Goal: Entertainment & Leisure: Consume media (video, audio)

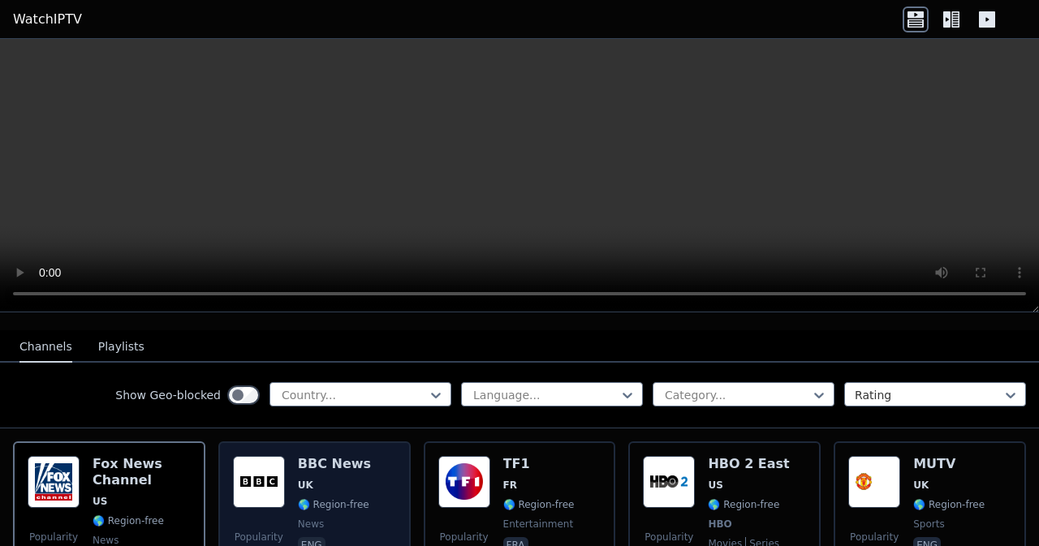
scroll to position [162, 0]
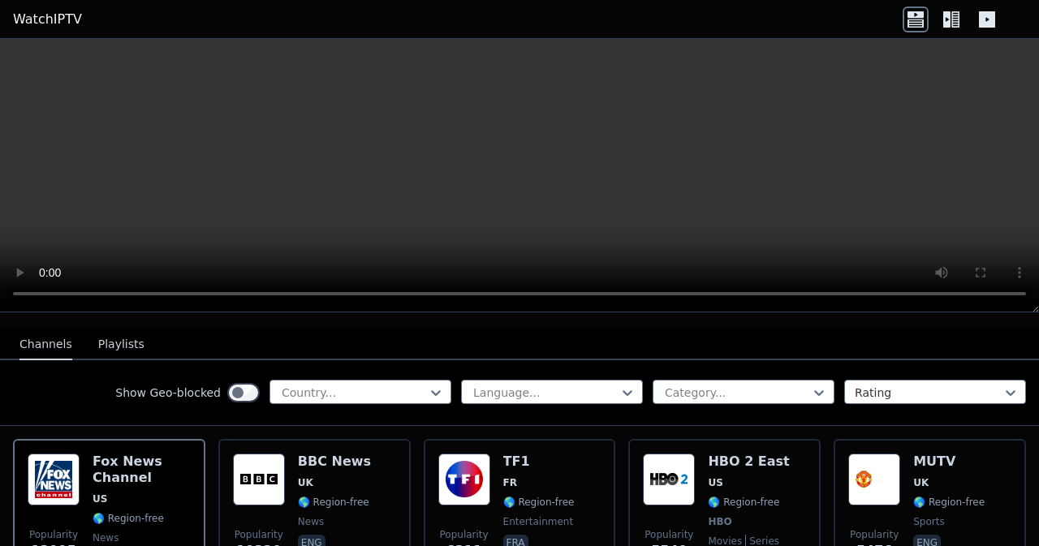
click at [959, 27] on icon at bounding box center [956, 19] width 8 height 16
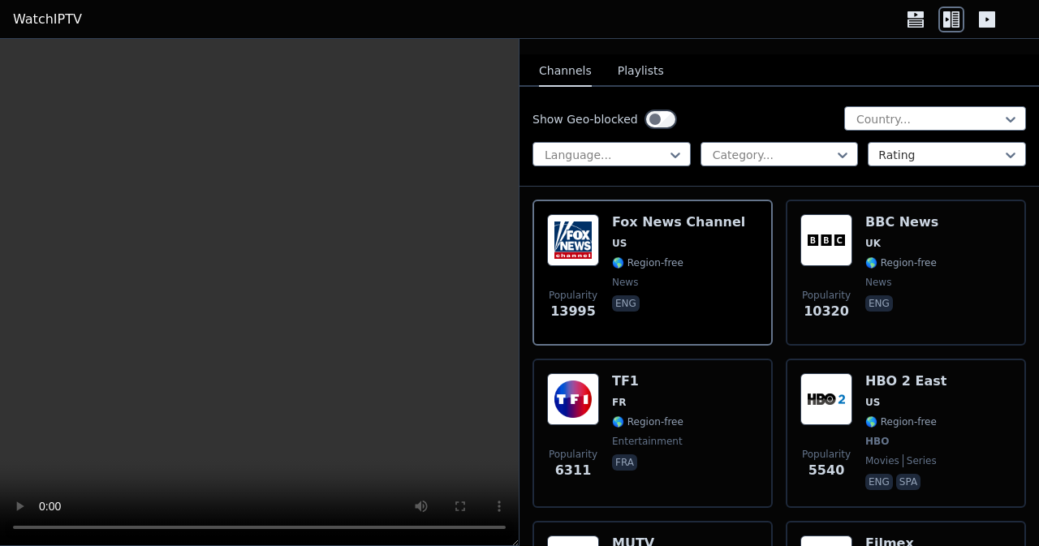
click at [989, 12] on icon at bounding box center [987, 19] width 16 height 16
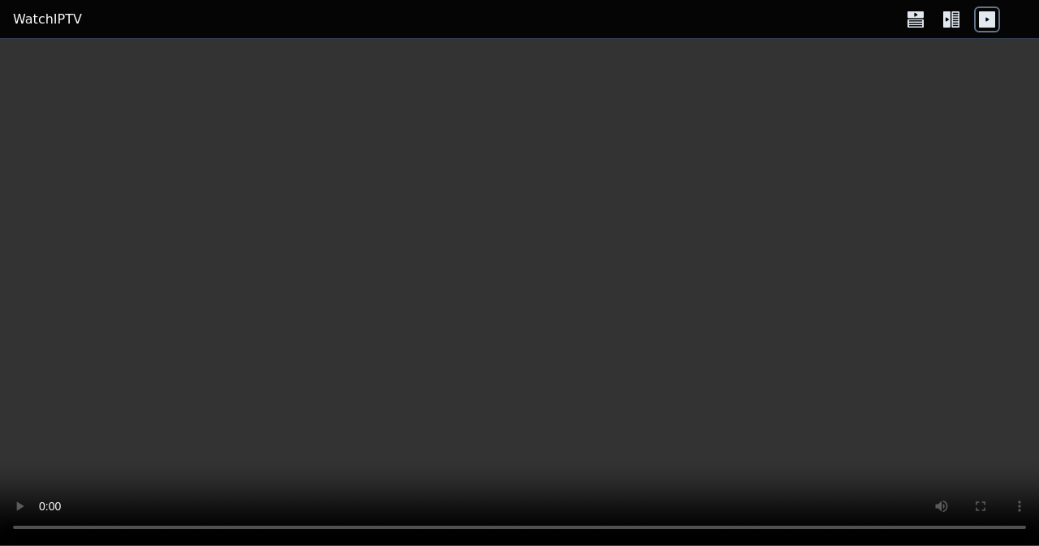
click at [957, 19] on icon at bounding box center [956, 19] width 8 height 16
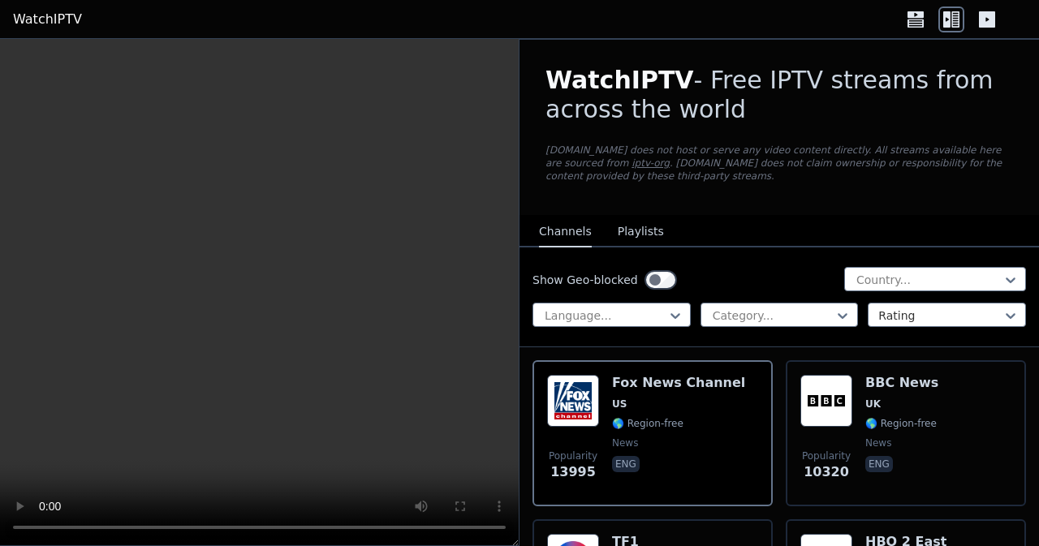
scroll to position [0, 0]
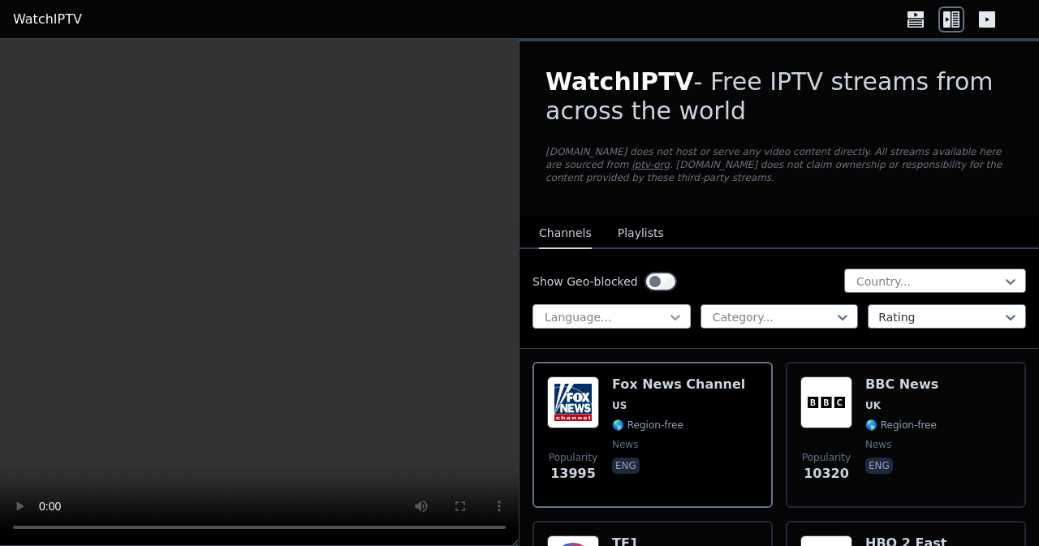
click at [671, 317] on icon at bounding box center [675, 317] width 16 height 16
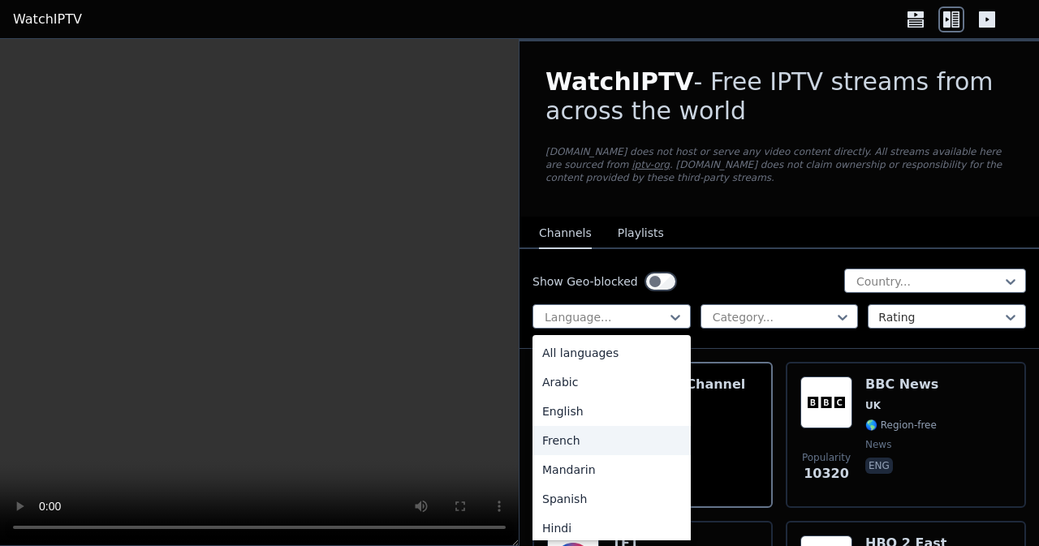
click at [612, 447] on div "French" at bounding box center [612, 440] width 158 height 29
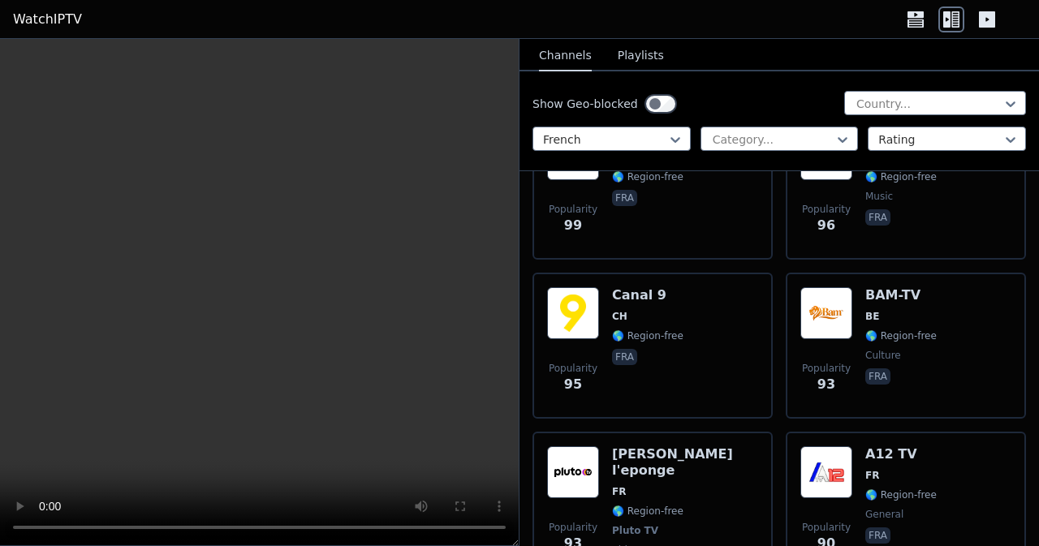
scroll to position [7145, 0]
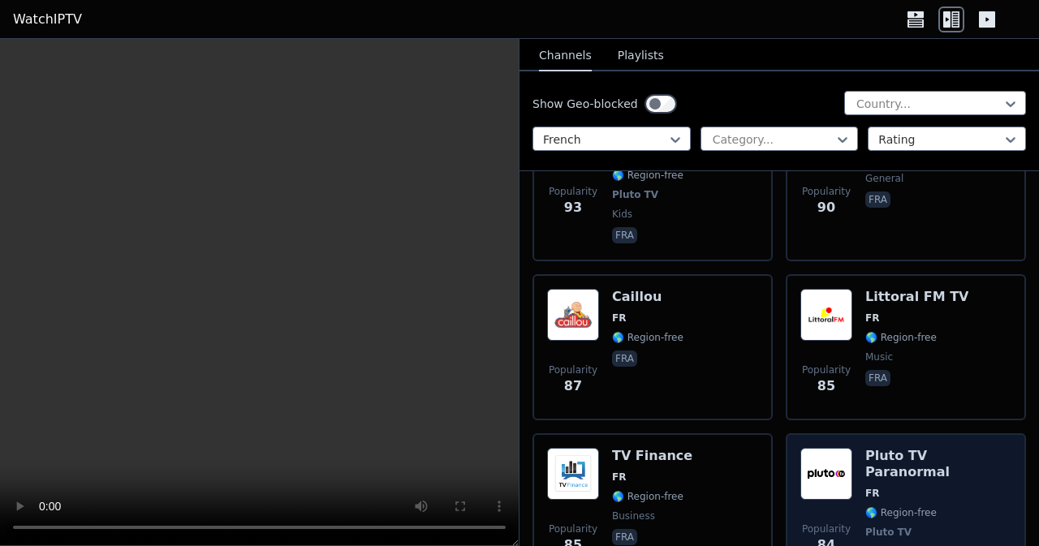
click at [880, 448] on div "Pluto TV Paranormal FR 🌎 Region-free Pluto TV documentary fra" at bounding box center [939, 516] width 146 height 136
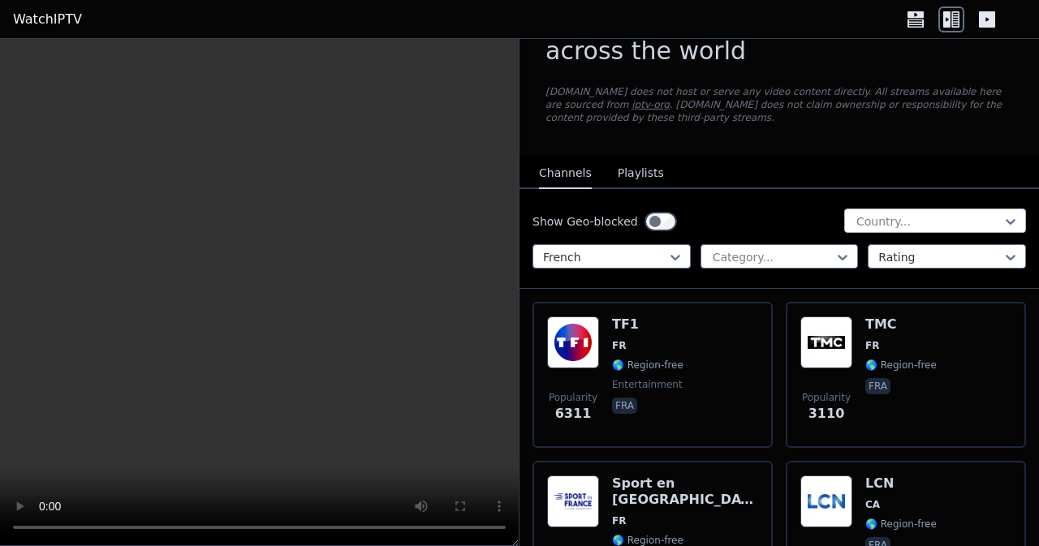
scroll to position [0, 0]
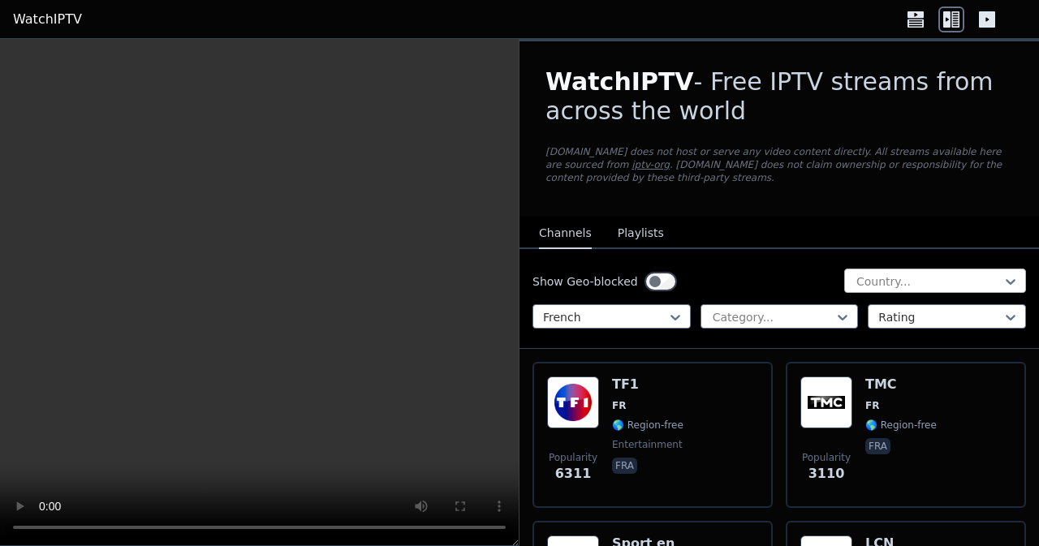
click at [913, 286] on div at bounding box center [929, 282] width 148 height 16
click at [913, 284] on div at bounding box center [929, 282] width 148 height 16
click at [913, 285] on div at bounding box center [929, 282] width 148 height 16
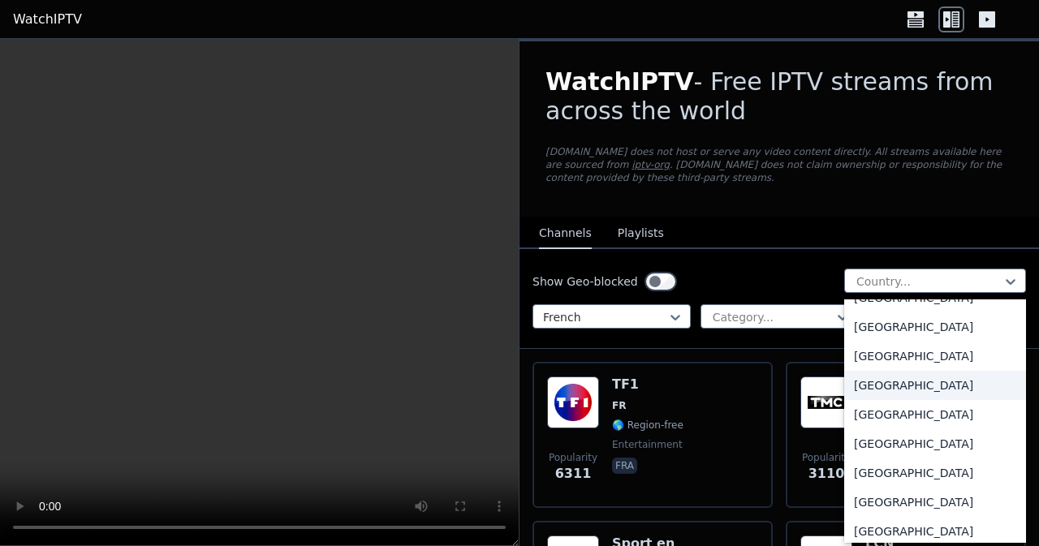
scroll to position [1786, 0]
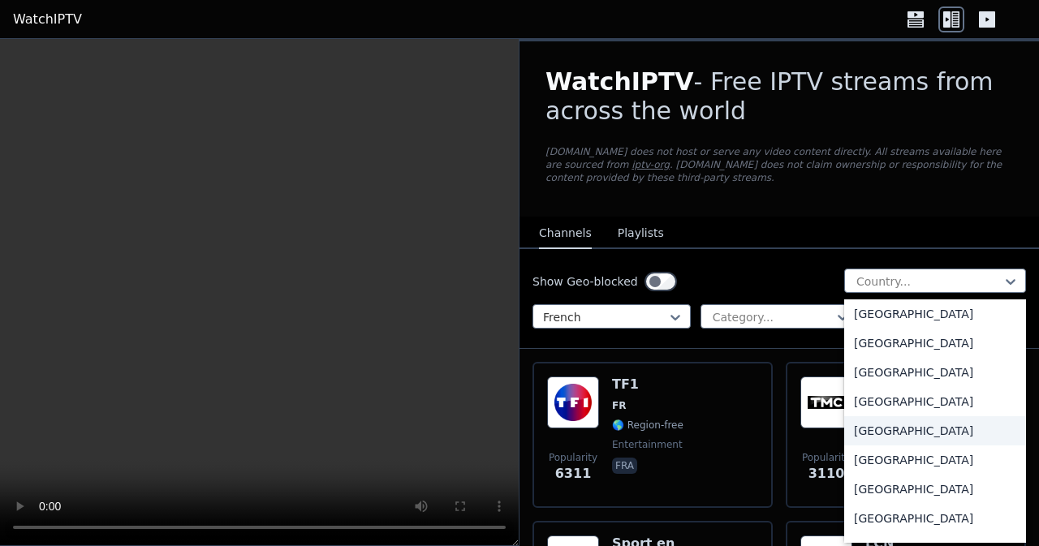
click at [888, 446] on div "[GEOGRAPHIC_DATA]" at bounding box center [935, 431] width 182 height 29
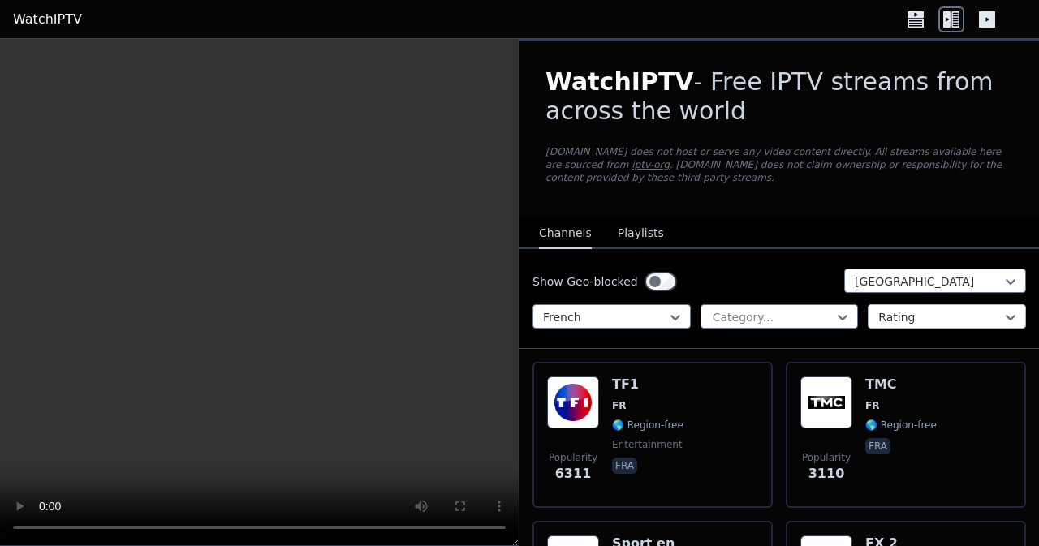
click at [924, 317] on div at bounding box center [941, 317] width 124 height 16
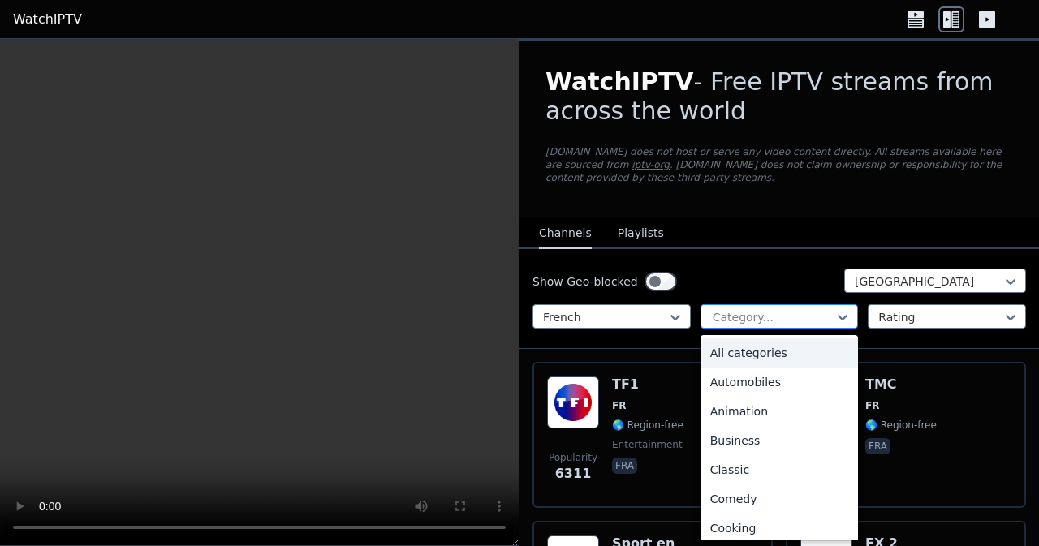
click at [825, 309] on div at bounding box center [773, 317] width 124 height 16
click at [767, 279] on div "Show Geo-blocked [GEOGRAPHIC_DATA]" at bounding box center [780, 282] width 494 height 26
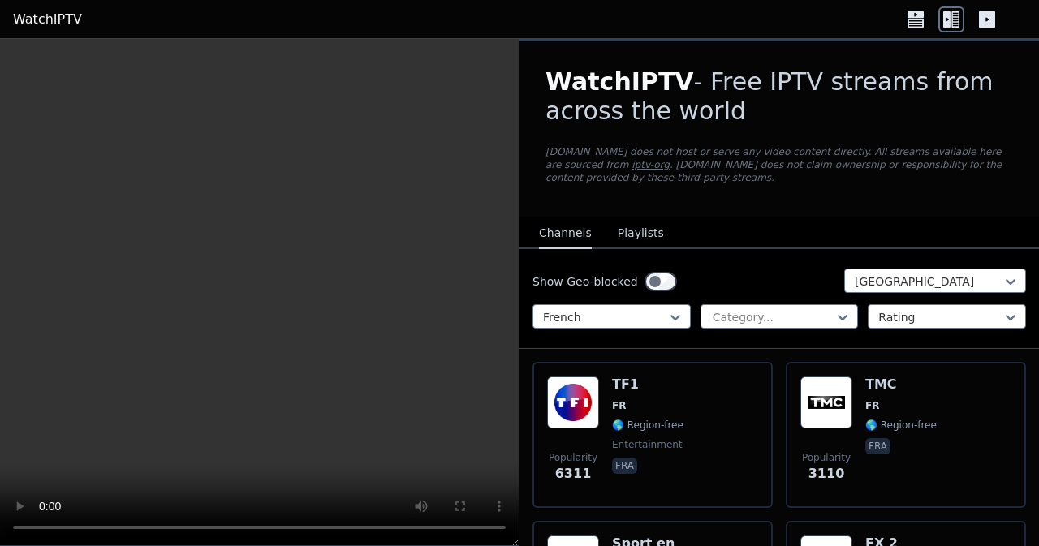
click at [641, 230] on button "Playlists" at bounding box center [641, 233] width 46 height 31
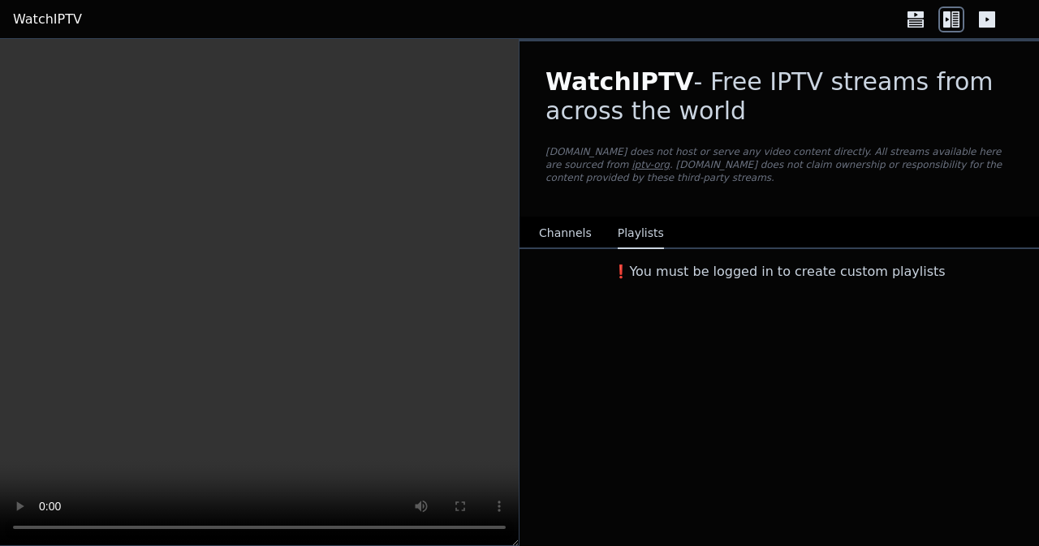
click at [573, 220] on button "Channels" at bounding box center [565, 233] width 53 height 31
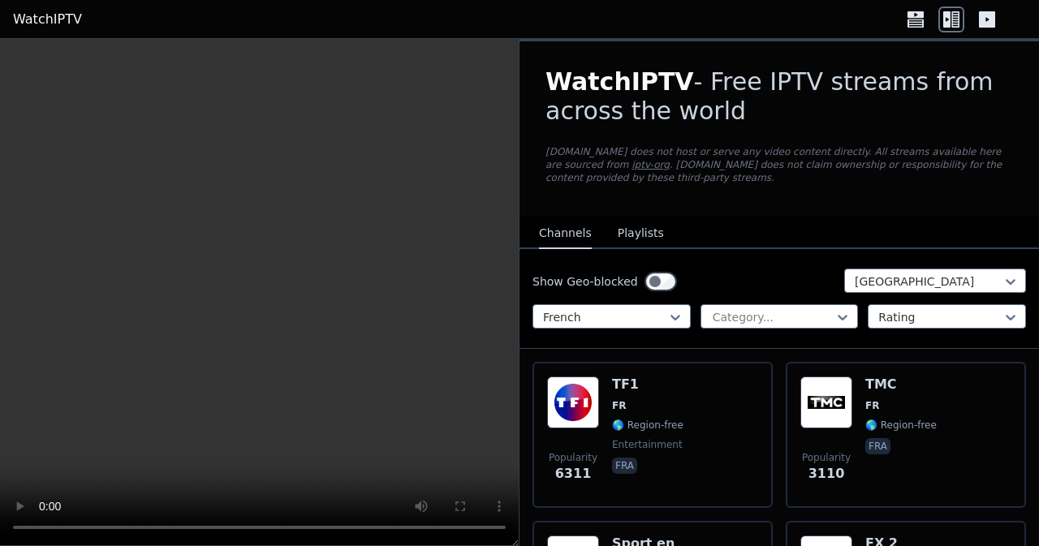
click at [983, 30] on icon at bounding box center [987, 19] width 26 height 26
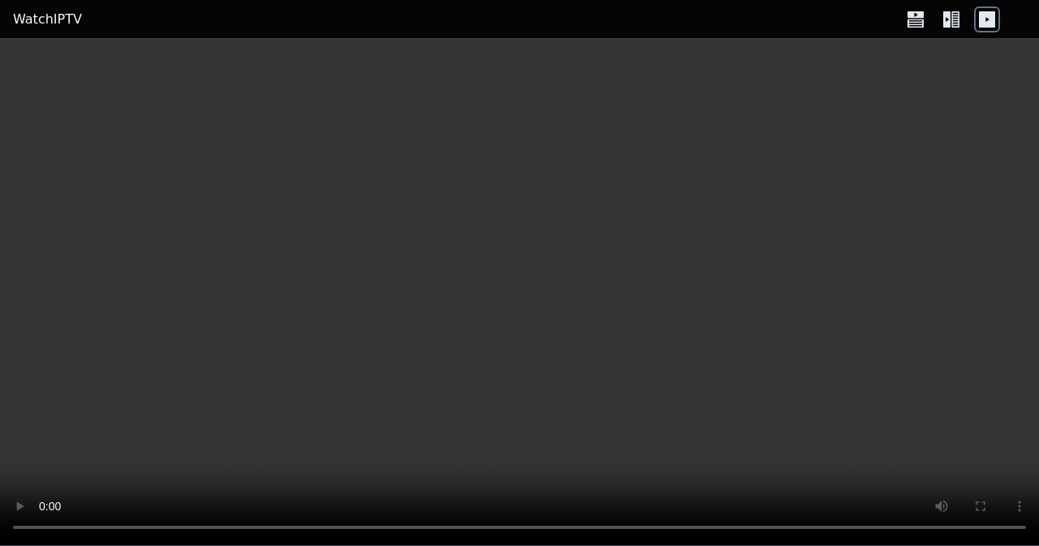
click at [926, 25] on icon at bounding box center [916, 19] width 26 height 26
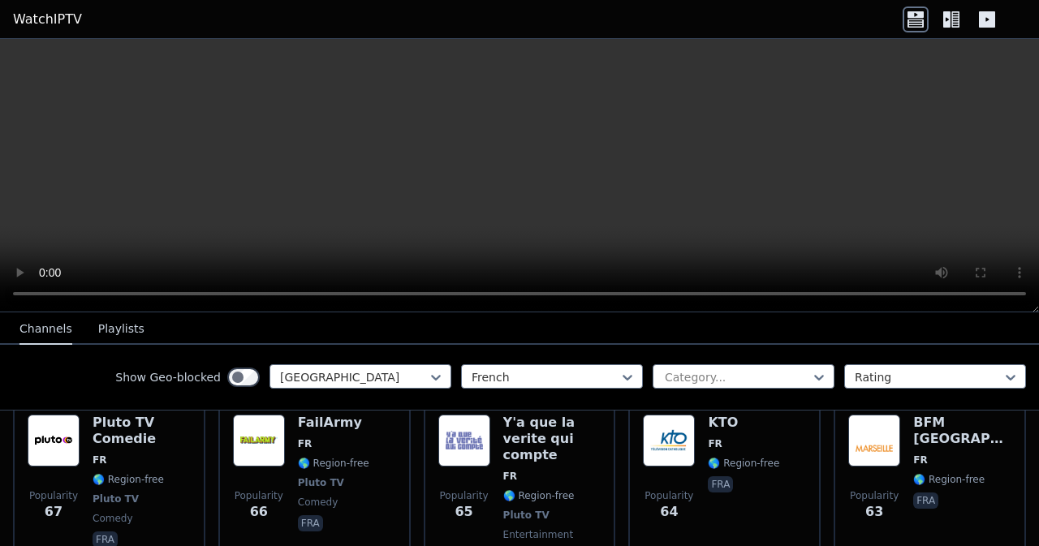
scroll to position [2761, 0]
